Goal: Information Seeking & Learning: Learn about a topic

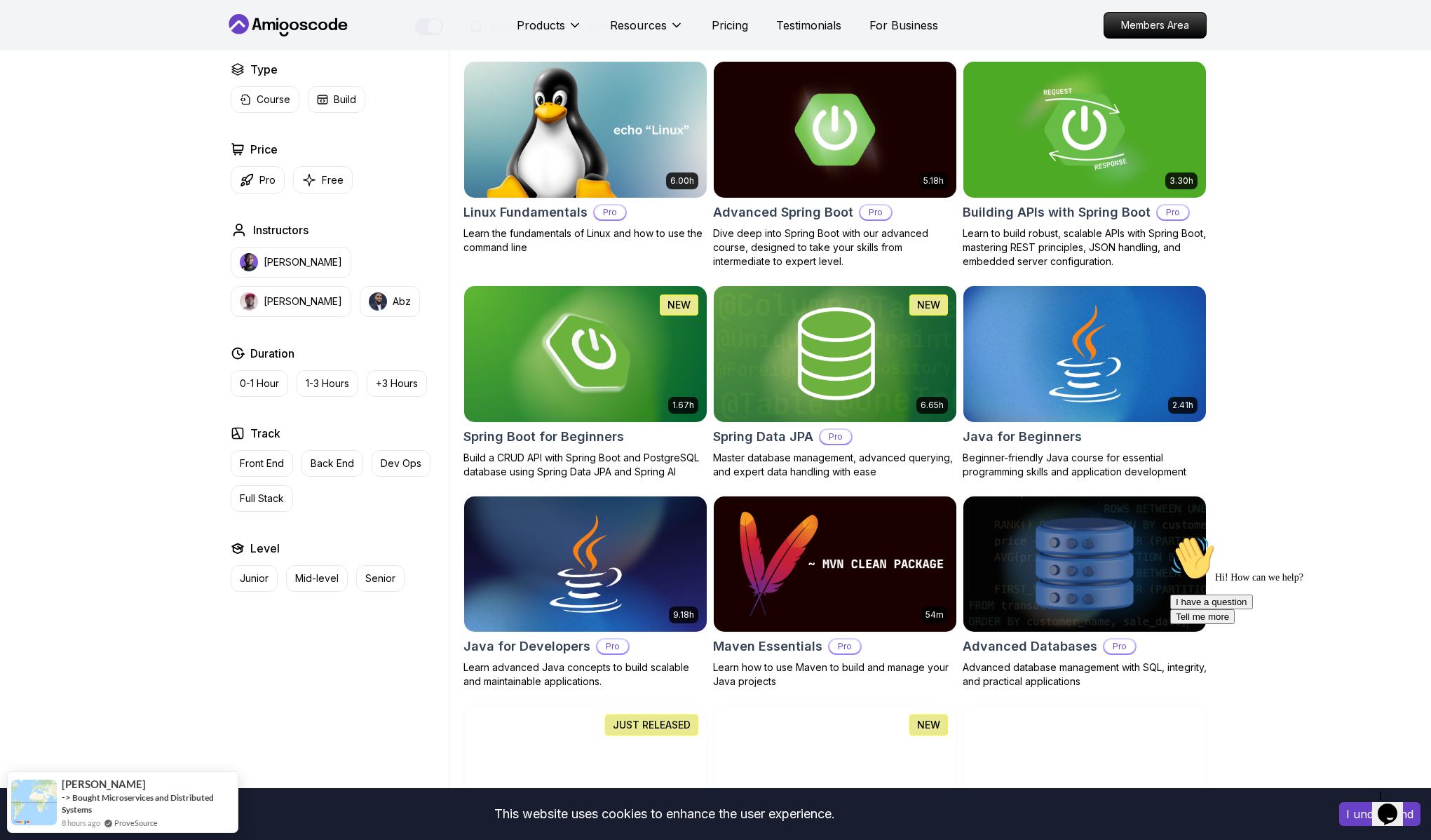
scroll to position [381, 0]
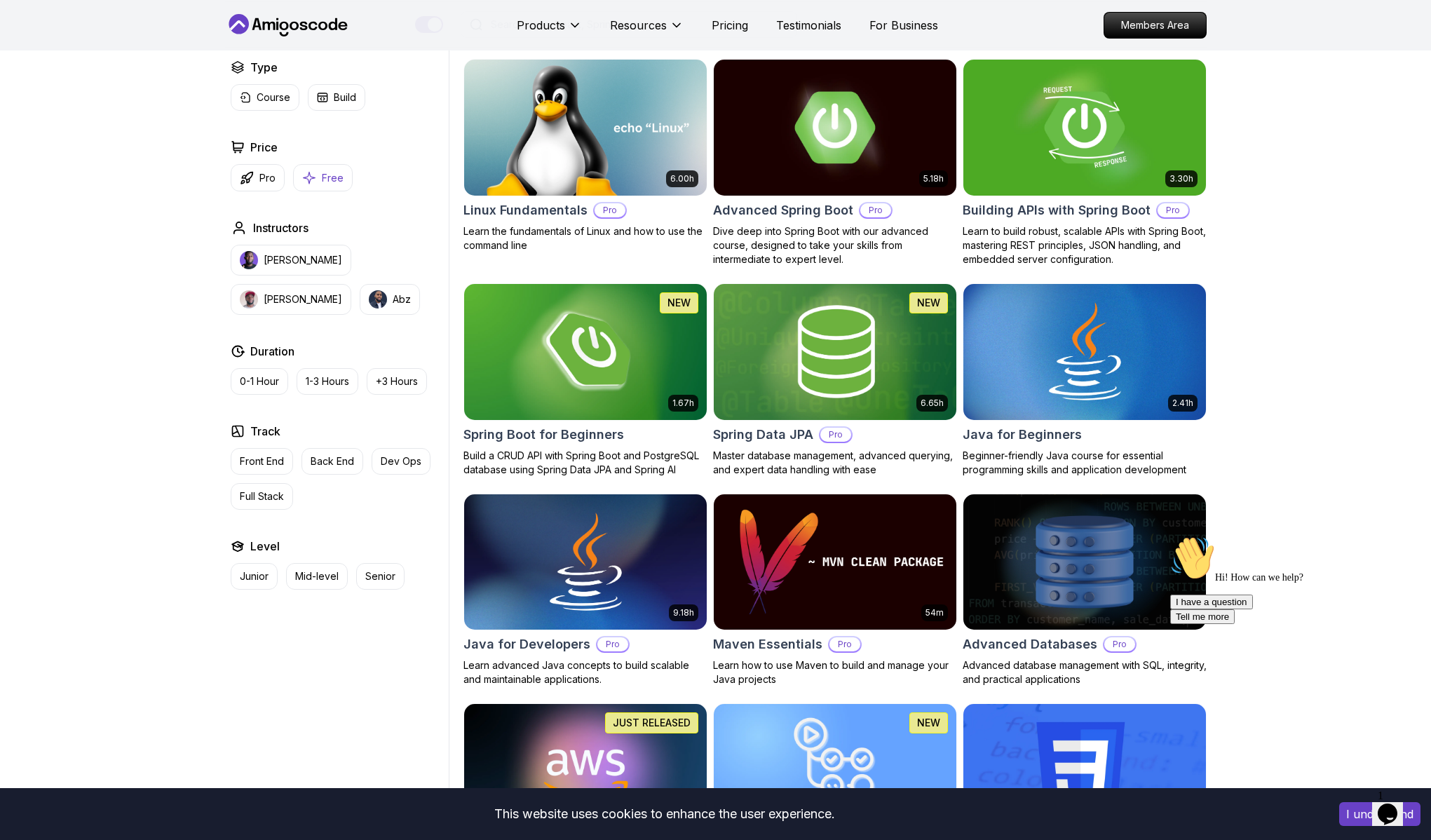
click at [327, 181] on p "Free" at bounding box center [333, 178] width 22 height 14
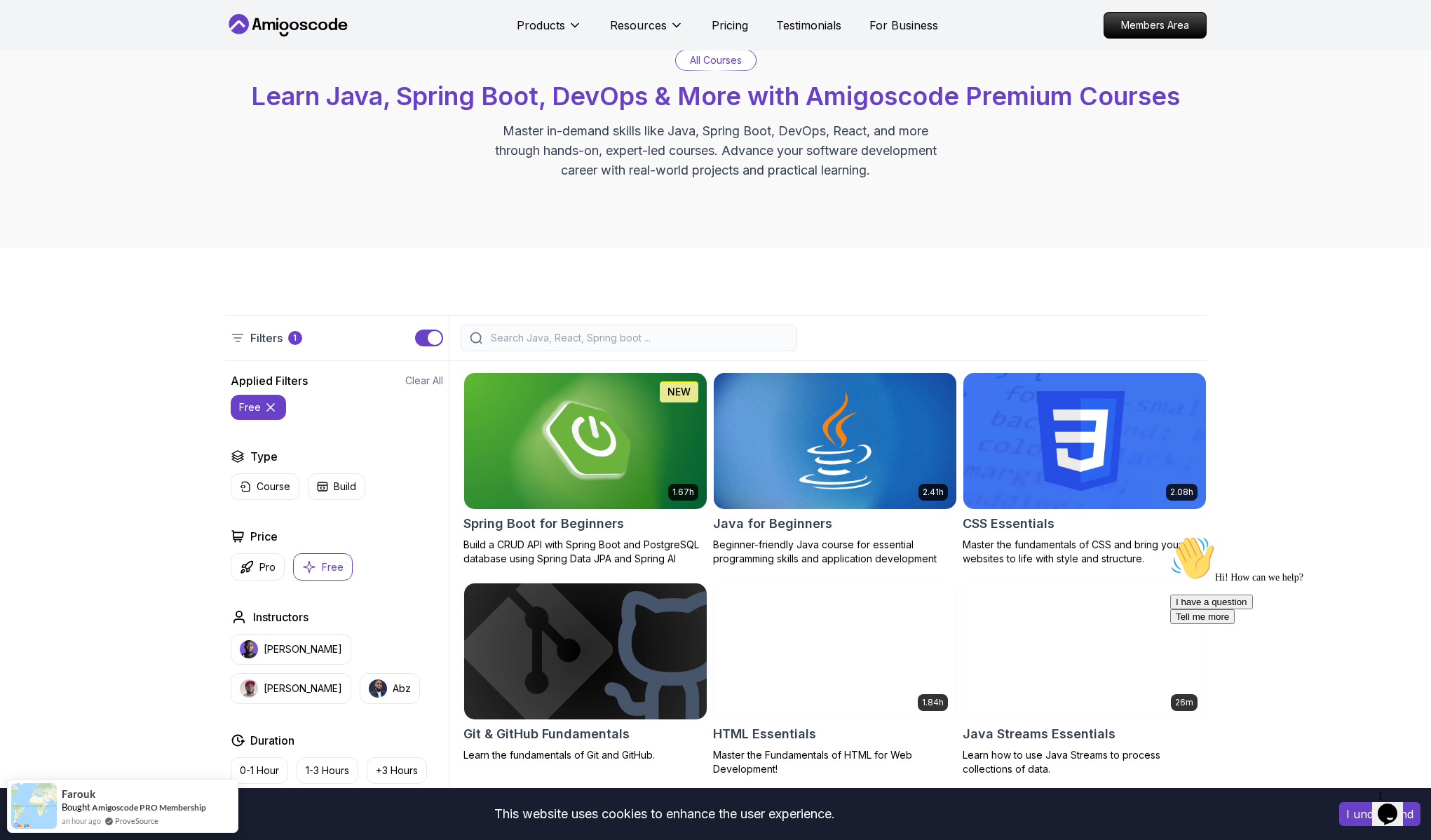
scroll to position [44, 0]
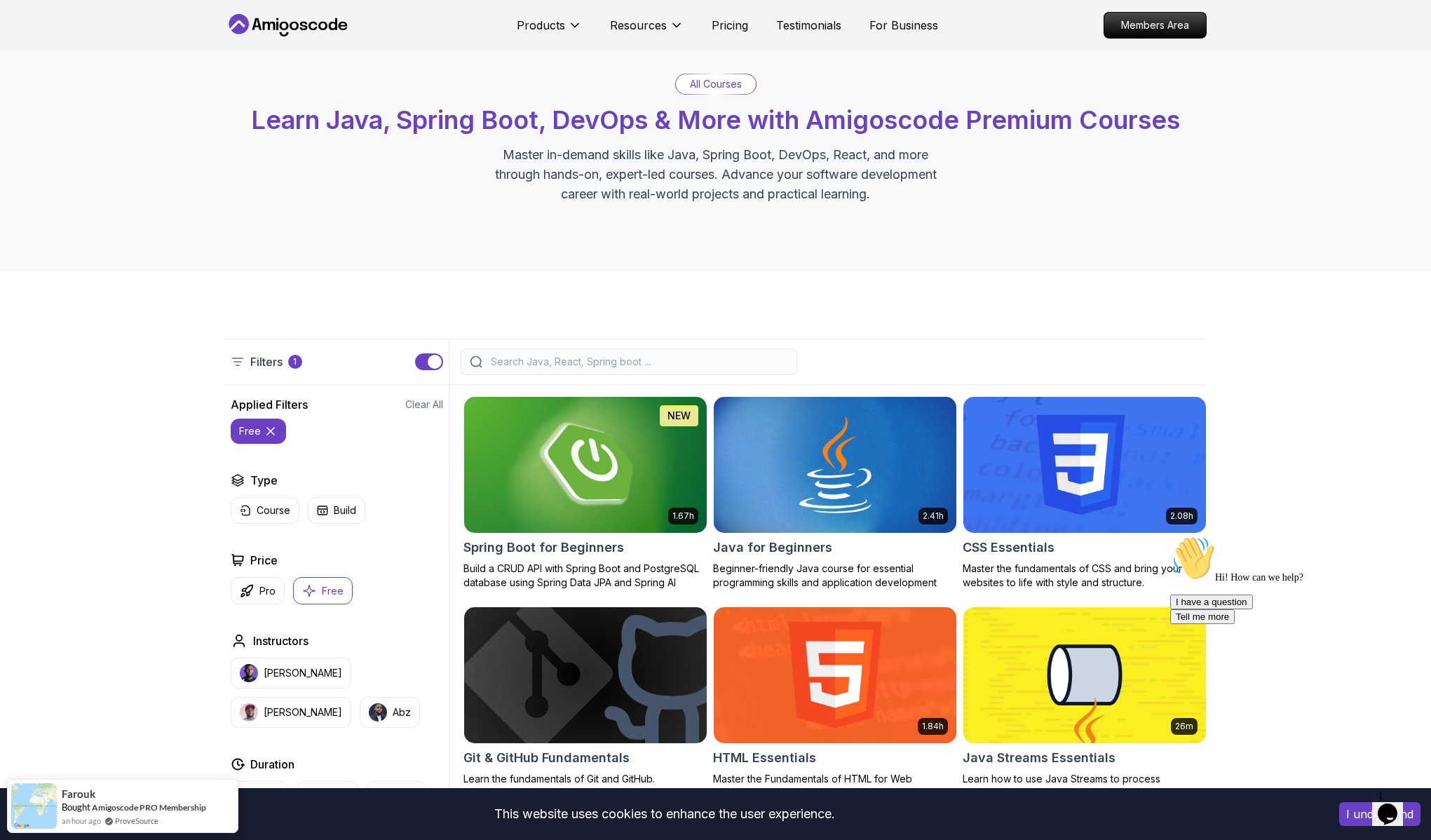
click at [608, 464] on img at bounding box center [584, 464] width 254 height 142
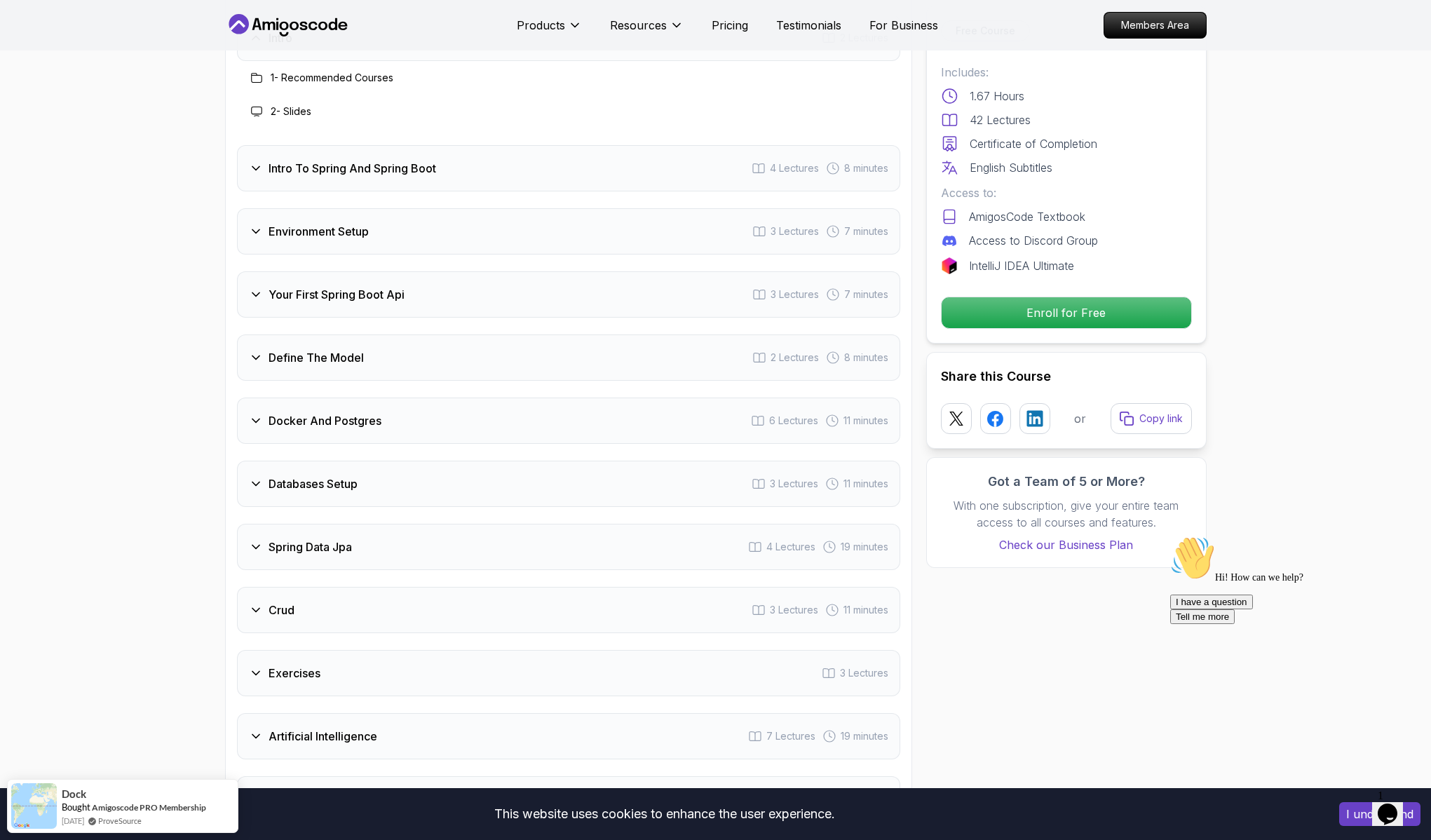
scroll to position [1839, 0]
click at [257, 412] on icon at bounding box center [256, 420] width 14 height 14
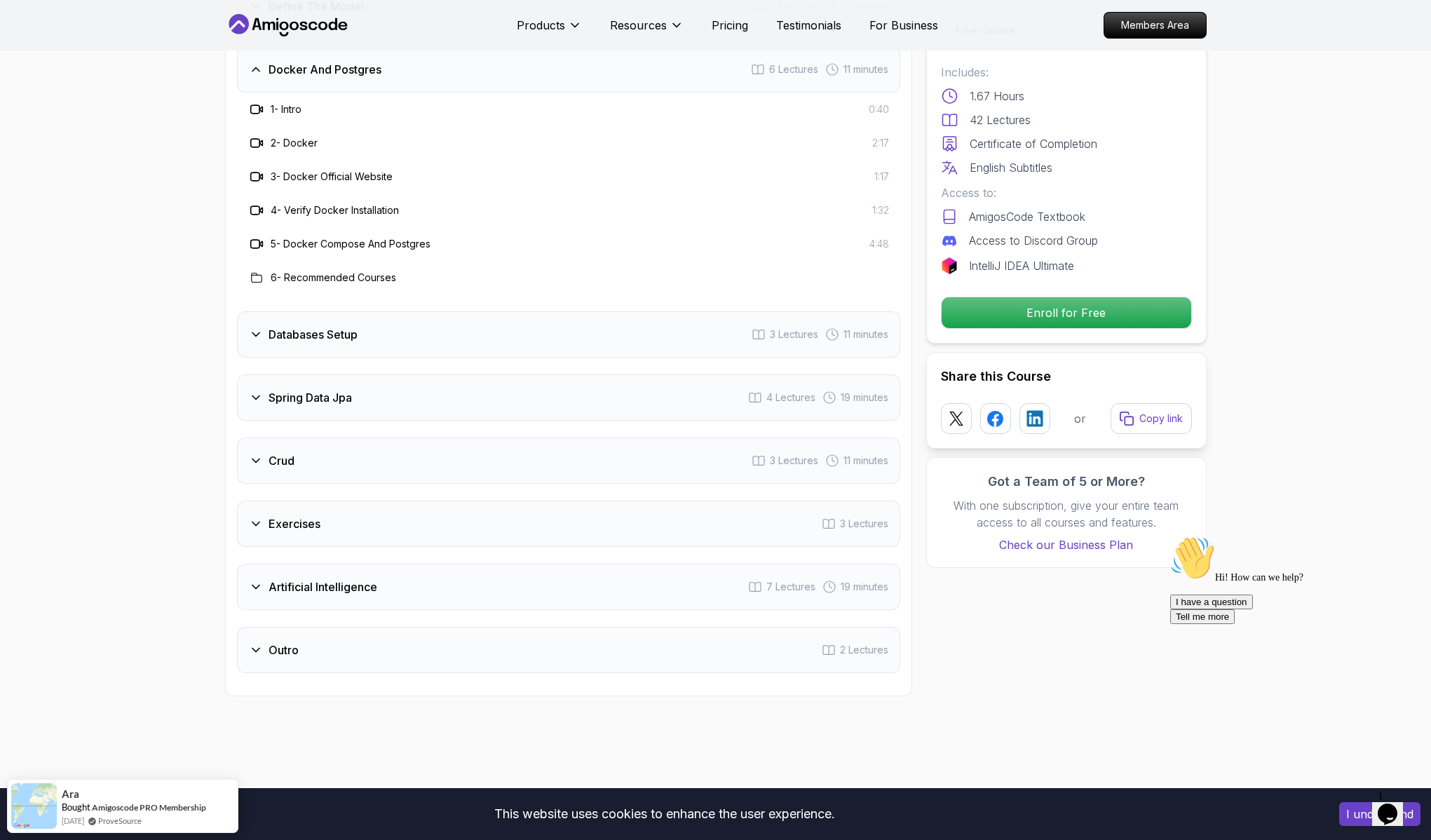
scroll to position [2124, 0]
click at [253, 456] on icon at bounding box center [256, 458] width 7 height 4
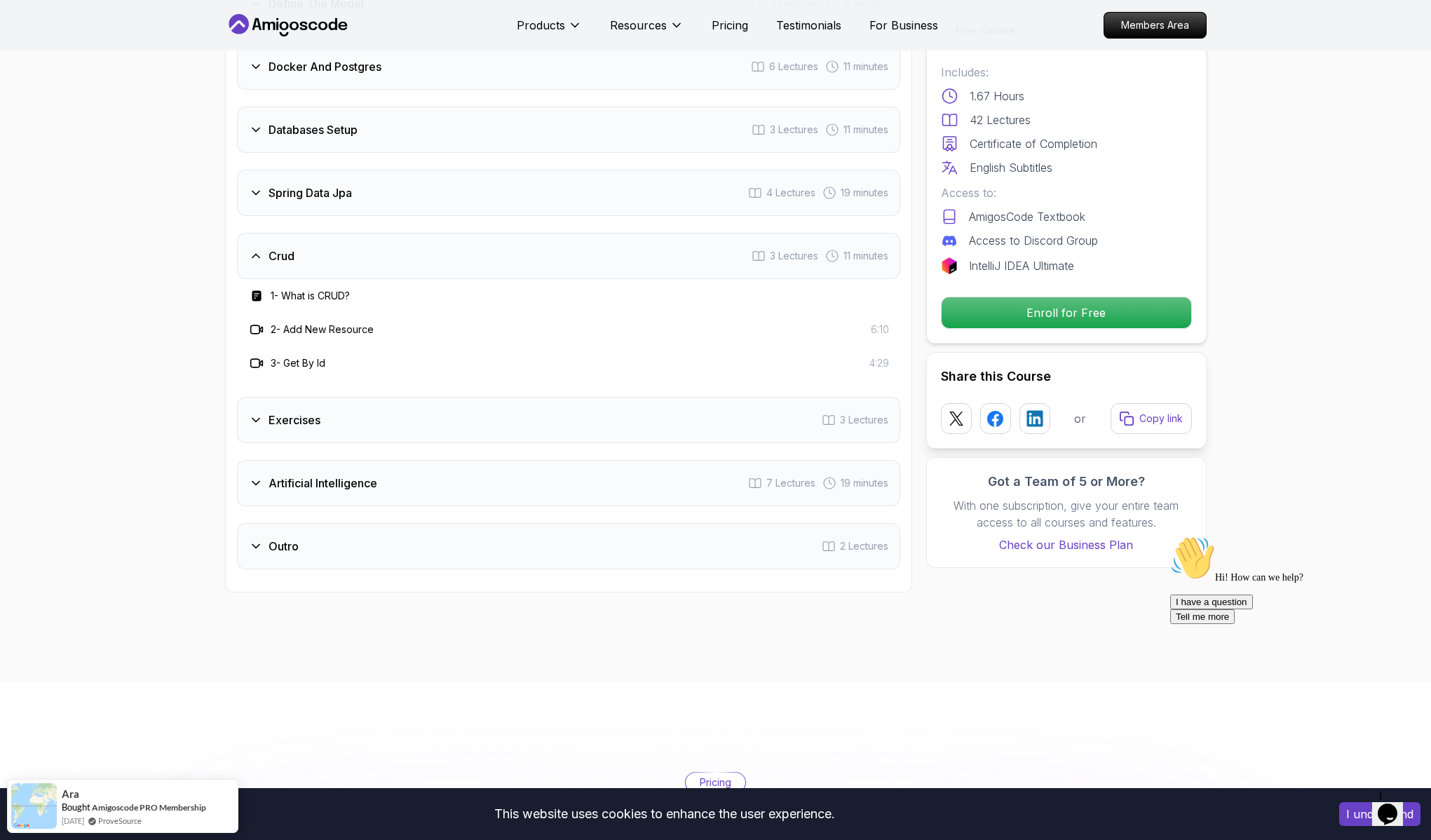
scroll to position [2086, 0]
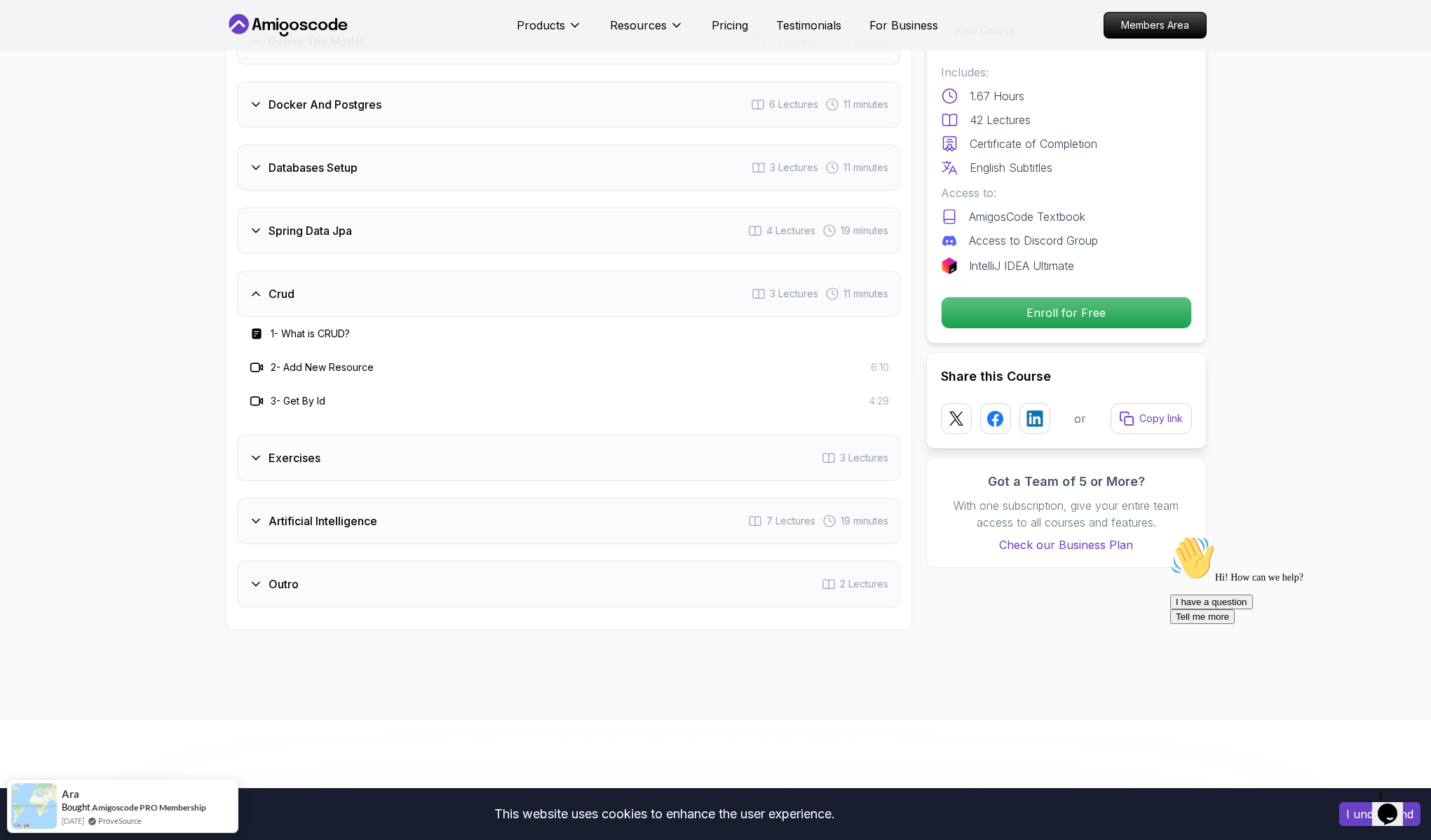
click at [264, 222] on div "Spring Data Jpa" at bounding box center [300, 230] width 103 height 17
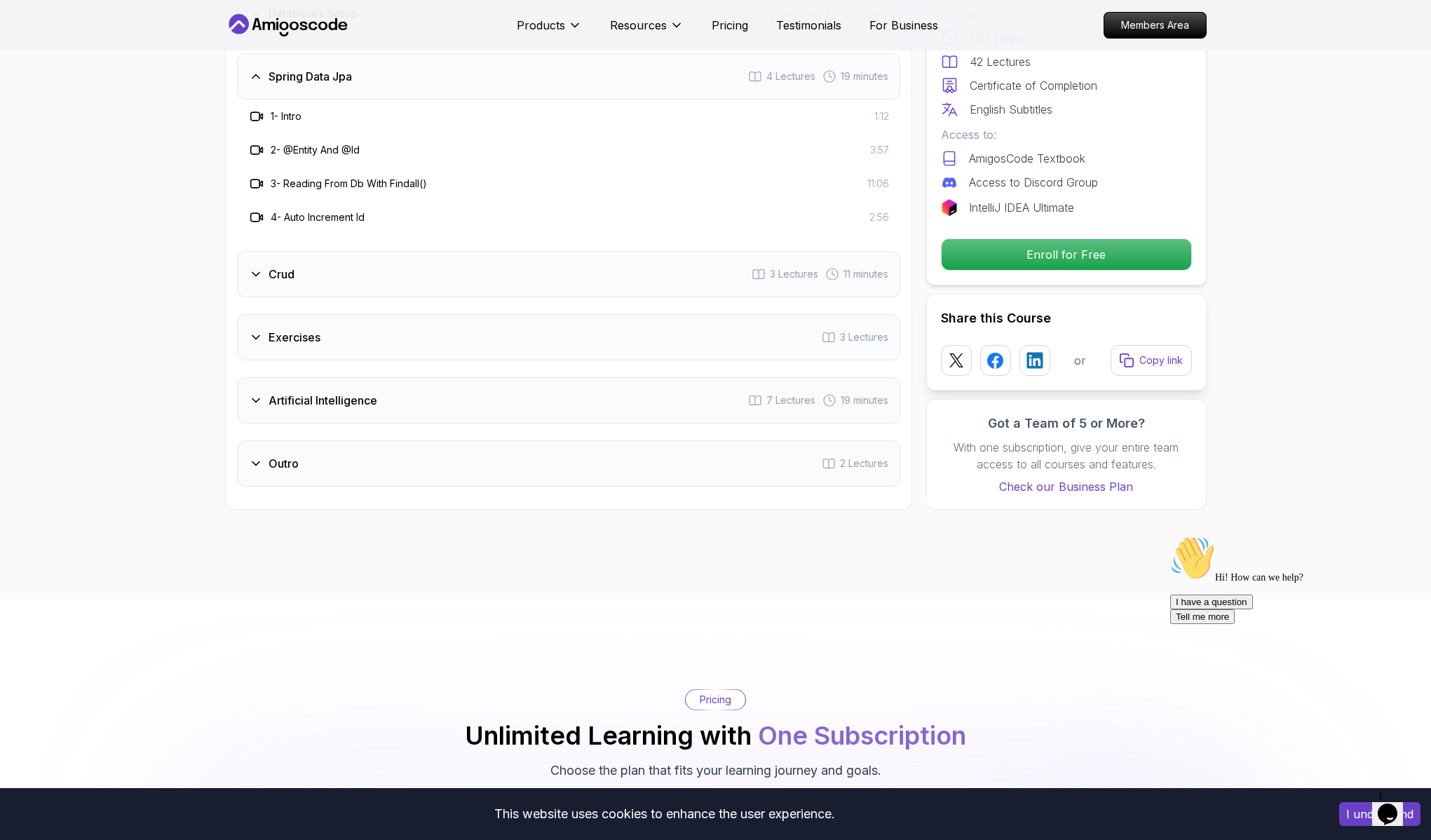
scroll to position [2241, 0]
click at [256, 398] on icon at bounding box center [256, 400] width 7 height 4
